Goal: Communication & Community: Answer question/provide support

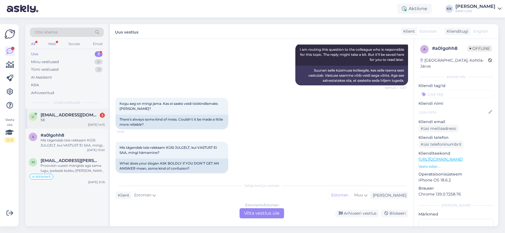
click at [68, 118] on div "5€" at bounding box center [73, 119] width 64 height 5
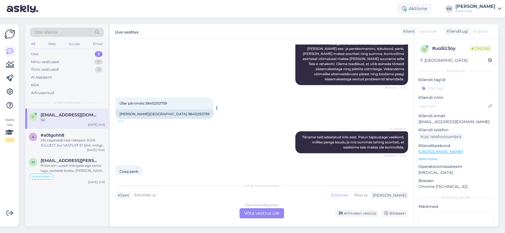
scroll to position [401, 0]
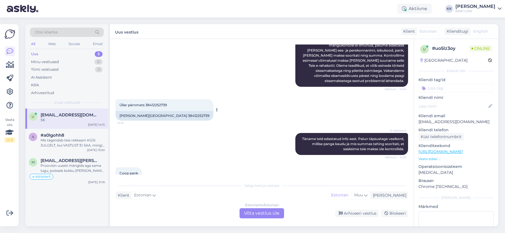
click at [159, 103] on span "Üllar pärnmets 38412252739" at bounding box center [142, 105] width 47 height 4
copy span "38412252739"
click at [50, 92] on div "Arhiveeritud" at bounding box center [42, 93] width 23 height 6
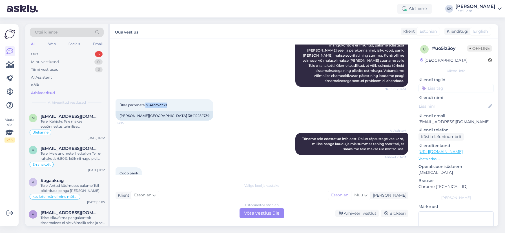
scroll to position [986, 0]
click at [81, 124] on div "Tere. Kahjuks Teie makse ebaõnnestus tehnilise [PERSON_NAME] tõttu. Kontrollisi…" at bounding box center [73, 123] width 64 height 10
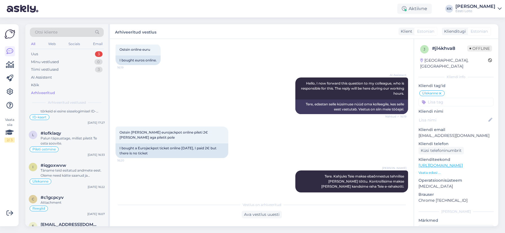
scroll to position [3397, 0]
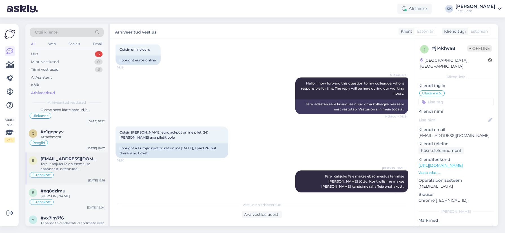
click at [70, 164] on div "Tere. Kahjuks Teie sissemakse ebaõnnestus tehnilise [PERSON_NAME] tõttu. Kontro…" at bounding box center [73, 166] width 64 height 10
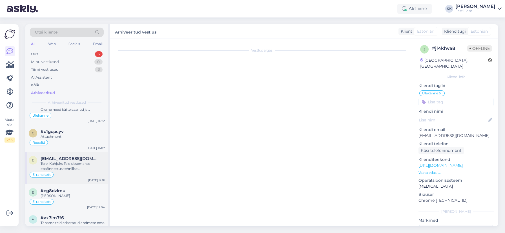
scroll to position [307, 0]
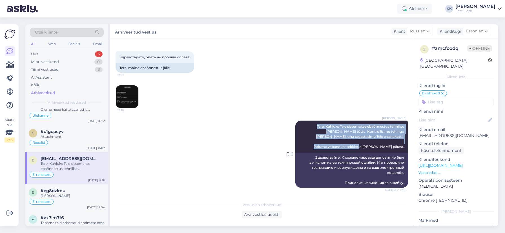
drag, startPoint x: 304, startPoint y: 126, endPoint x: 401, endPoint y: 150, distance: 99.2
click at [406, 149] on div "[PERSON_NAME] Tere. Kahjuks Teie sissemakse ebaõnnestus tehnilise [PERSON_NAME]…" at bounding box center [351, 137] width 113 height 32
copy span "Tere. Kahjuks Teie sissemakse ebaõnnestus tehnilise [PERSON_NAME] tõttu. Kontro…"
click at [50, 54] on div "Uus 3" at bounding box center [67, 54] width 74 height 8
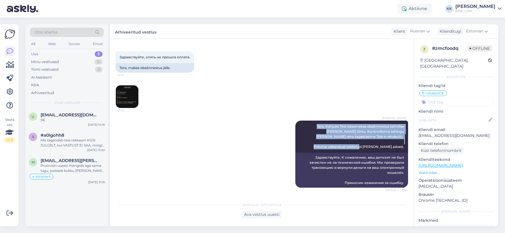
scroll to position [0, 0]
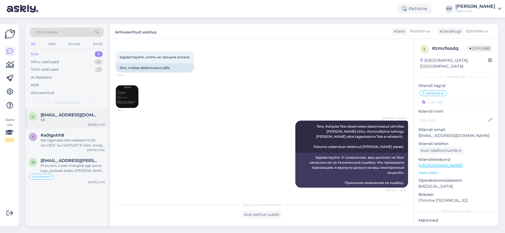
click at [59, 121] on div "5€" at bounding box center [73, 119] width 64 height 5
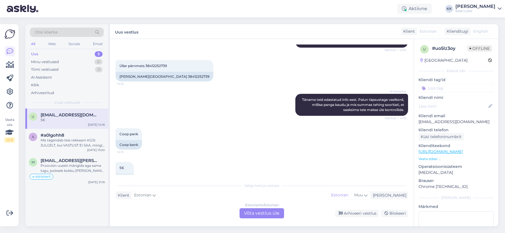
click at [253, 215] on div "Estonian to Estonian Võta vestlus üle" at bounding box center [261, 213] width 45 height 10
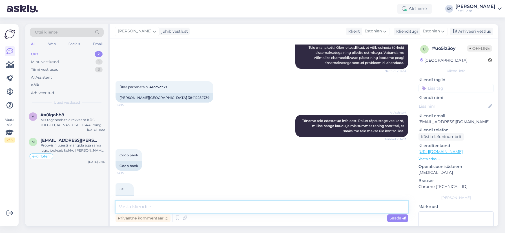
click at [215, 207] on textarea at bounding box center [261, 207] width 292 height 12
paste textarea "Tere. Kahjuks Teie sissemakse ebaõnnestus tehnilise [PERSON_NAME] tõttu. Kontro…"
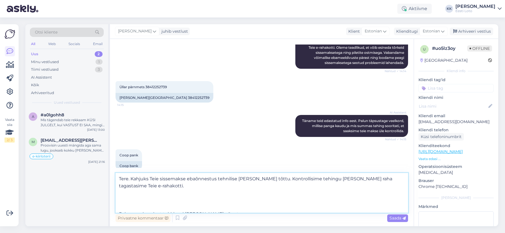
click at [119, 207] on textarea "Tere. Kahjuks Teie sissemakse ebaõnnestus tehnilise [PERSON_NAME] tõttu. Kontro…" at bounding box center [261, 193] width 292 height 40
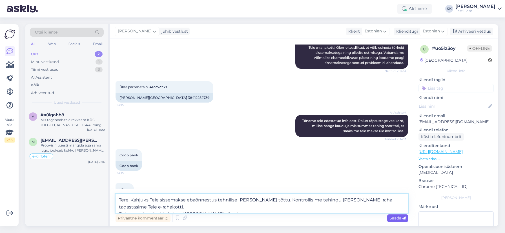
type textarea "Tere. Kahjuks Teie sissemakse ebaõnnestus tehnilise [PERSON_NAME] tõttu. Kontro…"
click at [397, 219] on span "Saada" at bounding box center [397, 217] width 16 height 5
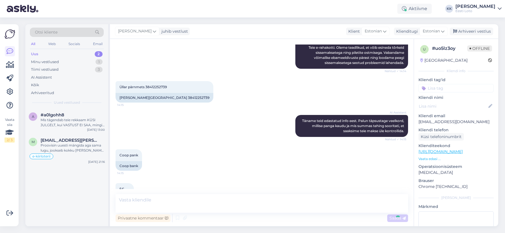
scroll to position [459, 0]
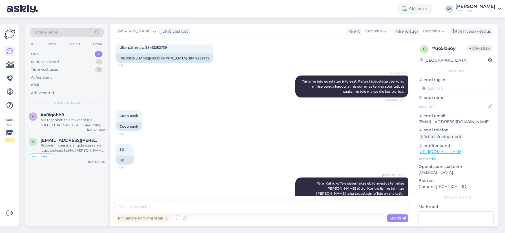
click at [453, 89] on input at bounding box center [455, 88] width 75 height 8
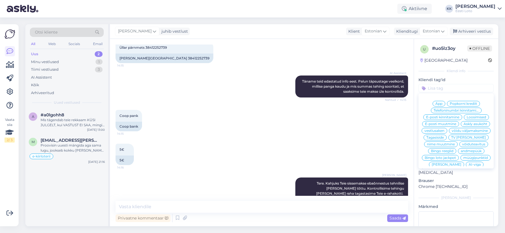
scroll to position [121, 0]
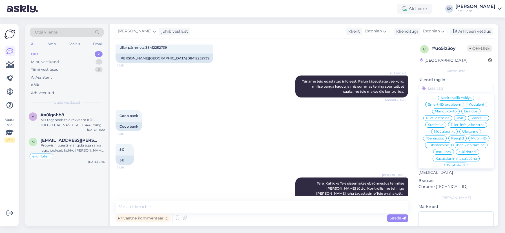
click at [458, 164] on span "E-rahakott" at bounding box center [456, 165] width 18 height 3
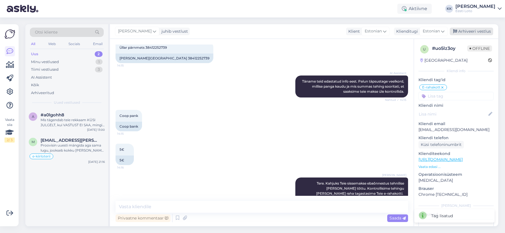
click at [477, 30] on div "Arhiveeri vestlus" at bounding box center [471, 32] width 43 height 8
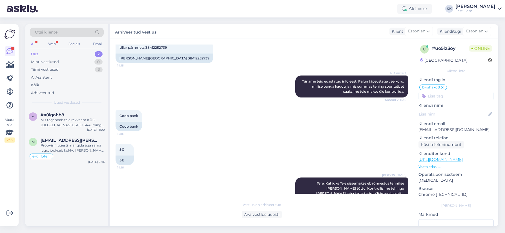
scroll to position [524, 0]
